Goal: Information Seeking & Learning: Learn about a topic

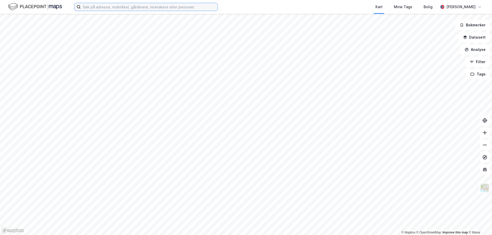
click at [104, 6] on input at bounding box center [149, 7] width 137 height 8
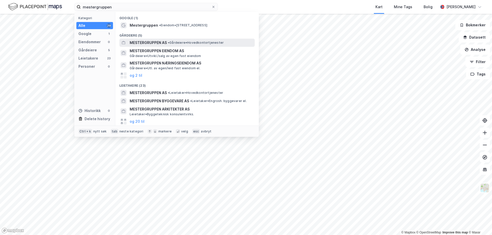
click at [161, 41] on span "MESTERGRUPPEN AS" at bounding box center [148, 43] width 37 height 6
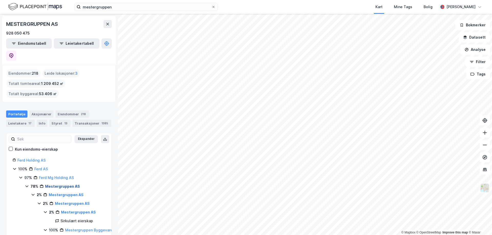
click at [66, 184] on link "Mestergruppen AS" at bounding box center [62, 186] width 35 height 4
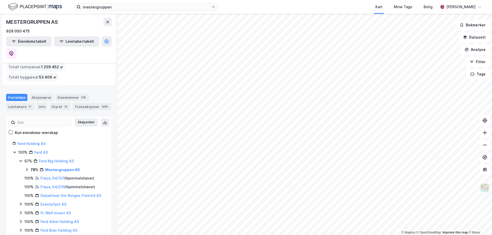
scroll to position [26, 0]
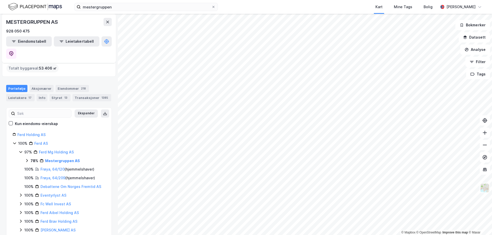
click at [324, 0] on html "mestergruppen Kart Mine Tags Bolig Erlend Jahnsen © Mapbox © OpenStreetMap Impr…" at bounding box center [246, 117] width 492 height 235
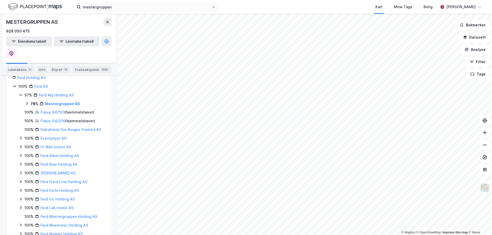
scroll to position [57, 0]
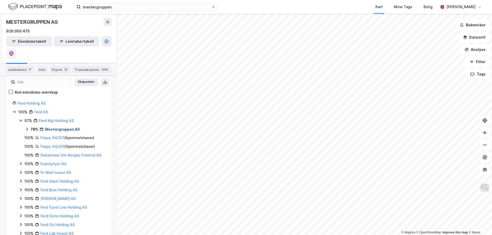
click at [60, 127] on link "Mestergruppen AS" at bounding box center [62, 129] width 35 height 4
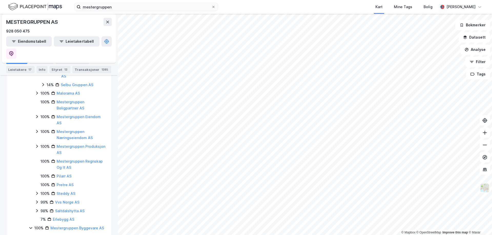
scroll to position [14076, 0]
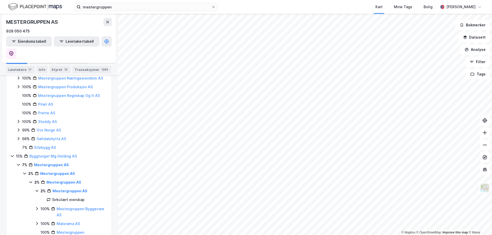
scroll to position [12271, 0]
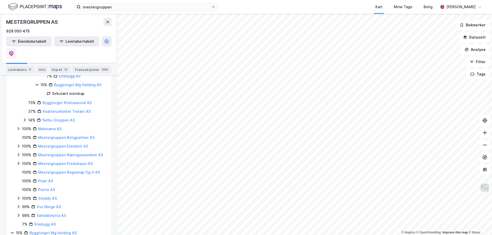
click at [285, 9] on div "Kart Mine Tags Bolig" at bounding box center [340, 7] width 196 height 14
click at [93, 10] on input "mestergruppen" at bounding box center [146, 7] width 131 height 8
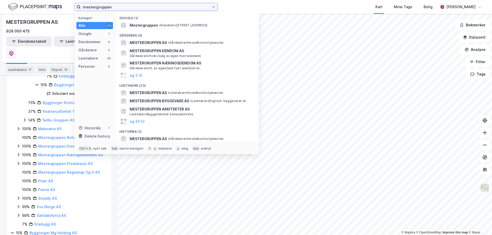
click at [93, 10] on input "mestergruppen" at bounding box center [146, 7] width 131 height 8
click at [94, 9] on input "mestergruppen" at bounding box center [146, 7] width 131 height 8
click at [94, 7] on input "mestergruppen" at bounding box center [146, 7] width 131 height 8
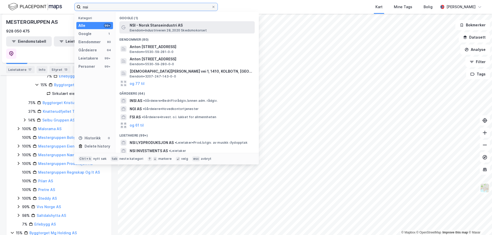
type input "nsi"
click at [158, 27] on span "NSI - Norsk Stanseindustri AS" at bounding box center [191, 25] width 123 height 6
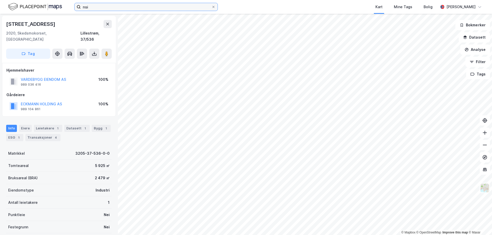
click at [90, 7] on input "nsi" at bounding box center [146, 7] width 131 height 8
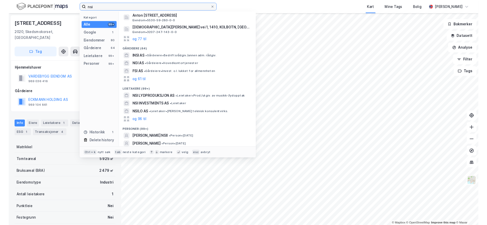
scroll to position [51, 0]
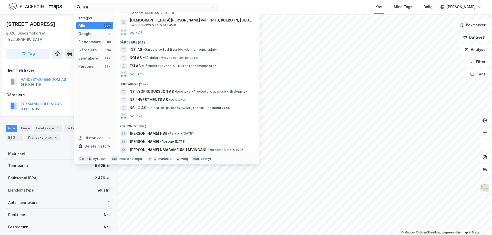
click at [63, 92] on div "Gårdeiere" at bounding box center [58, 95] width 105 height 6
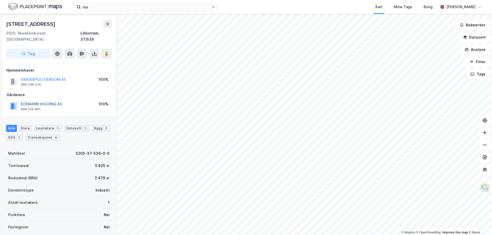
click at [0, 0] on button "ECKMANN HOLDING AS" at bounding box center [0, 0] width 0 height 0
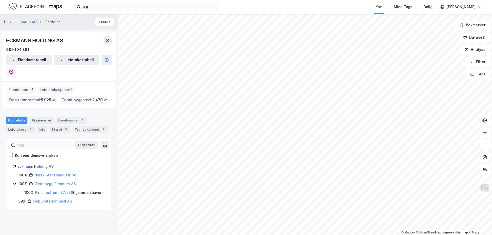
click at [44, 164] on link "Eckmann Holding AS" at bounding box center [35, 166] width 36 height 4
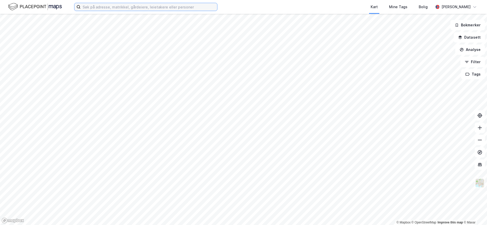
click at [136, 8] on input at bounding box center [149, 7] width 137 height 8
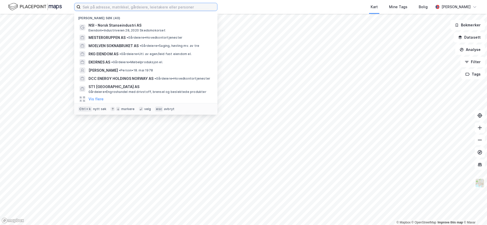
paste input "Agder Industri og Hydraulikk AS"
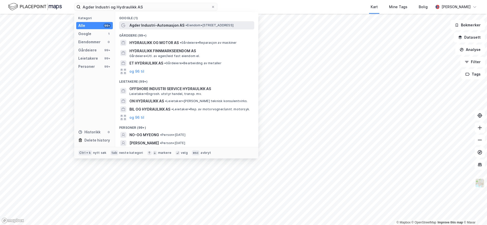
click at [163, 24] on span "Agder Industri-Automasjon AS" at bounding box center [157, 25] width 55 height 6
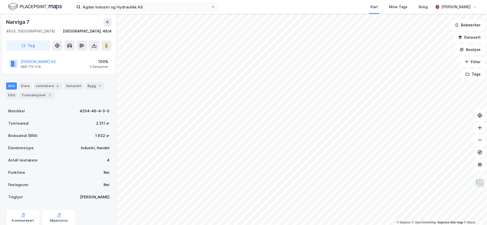
scroll to position [74, 0]
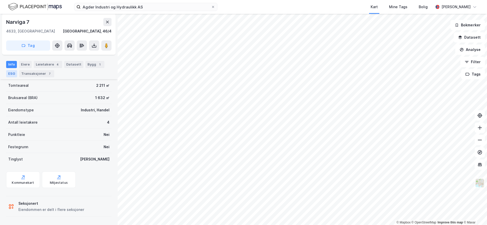
click at [16, 75] on div "ESG" at bounding box center [11, 73] width 11 height 7
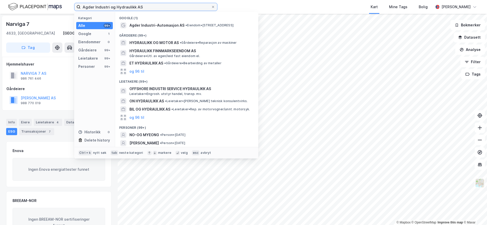
click at [161, 5] on input "Agder Industri og Hydraulikk AS" at bounding box center [146, 7] width 131 height 8
paste input "REAL Eiendom"
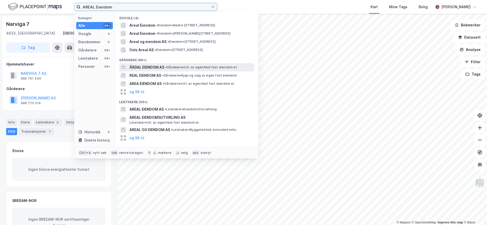
type input "AREAL Eiendom"
click at [162, 66] on span "ÅRDAL EIENDOM AS" at bounding box center [147, 67] width 35 height 6
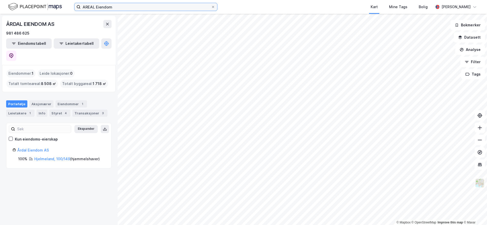
click at [176, 9] on input "AREAL Eiendom" at bounding box center [146, 7] width 131 height 8
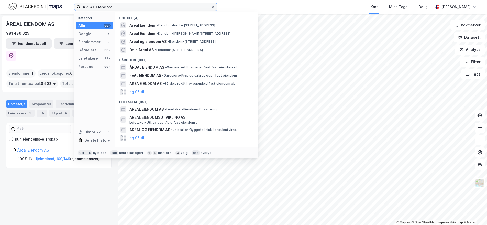
click at [176, 9] on input "AREAL Eiendom" at bounding box center [146, 7] width 131 height 8
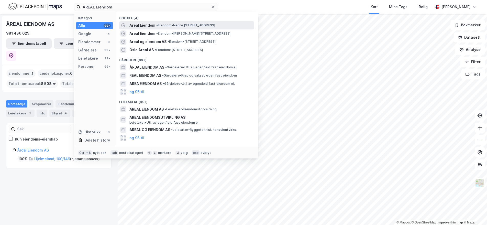
click at [155, 27] on div "Areal Eiendom • Eiendom • [STREET_ADDRESS]" at bounding box center [192, 25] width 124 height 6
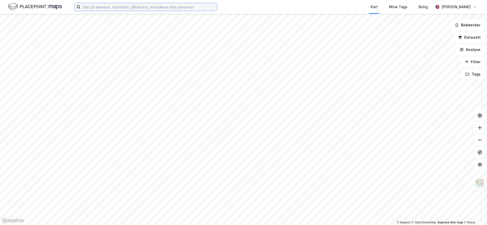
click at [140, 7] on input at bounding box center [149, 7] width 137 height 8
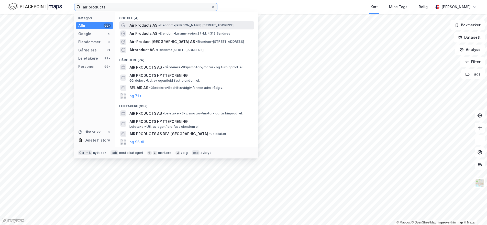
type input "air products"
click at [153, 26] on span "Air Products AS" at bounding box center [144, 25] width 28 height 6
